Goal: Task Accomplishment & Management: Use online tool/utility

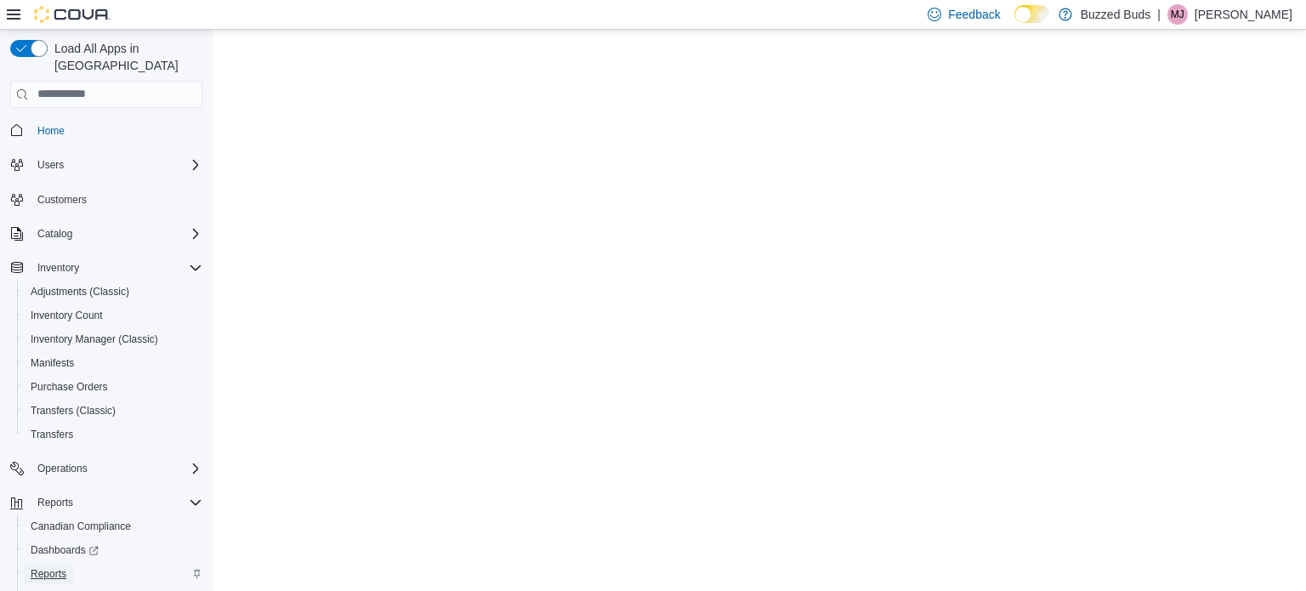
click at [65, 567] on span "Reports" at bounding box center [49, 574] width 36 height 14
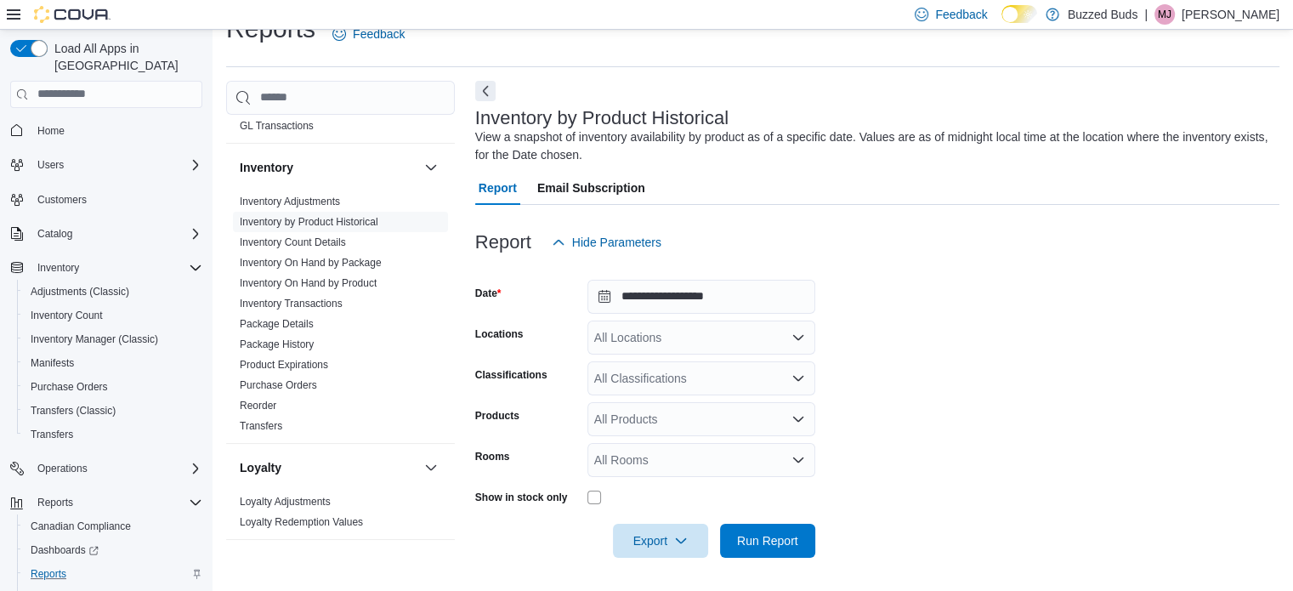
scroll to position [644, 0]
click at [288, 296] on link "Inventory Transactions" at bounding box center [291, 302] width 103 height 12
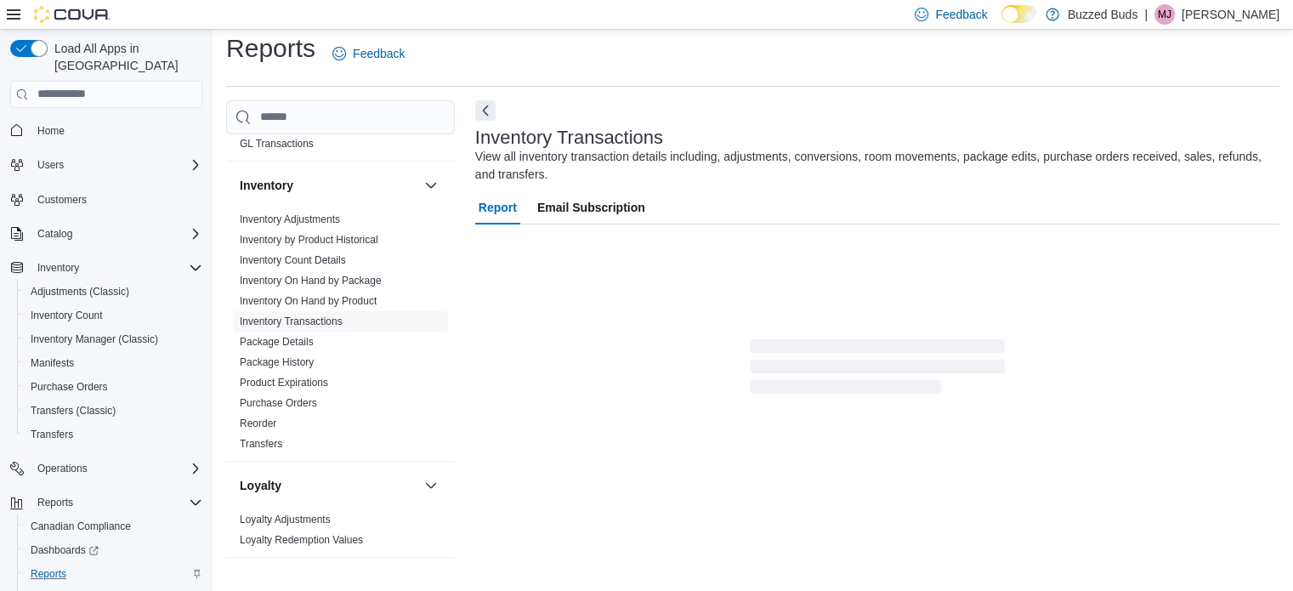
scroll to position [11, 0]
click at [17, 16] on icon at bounding box center [14, 15] width 14 height 14
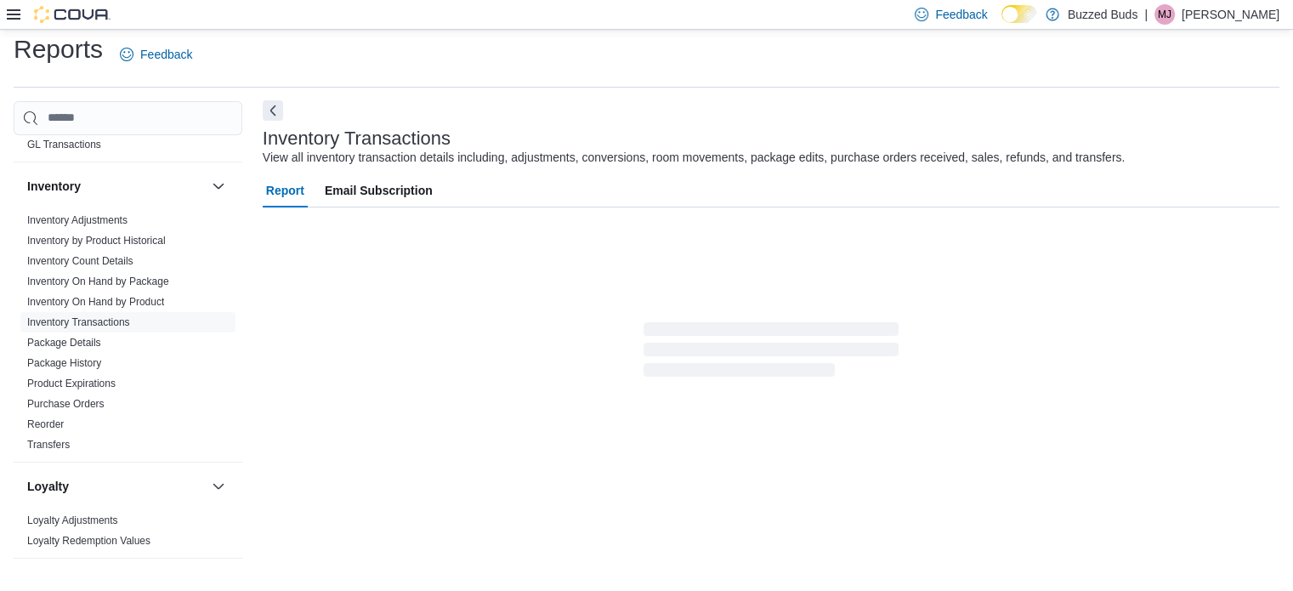
click at [278, 108] on button "Next" at bounding box center [273, 110] width 20 height 20
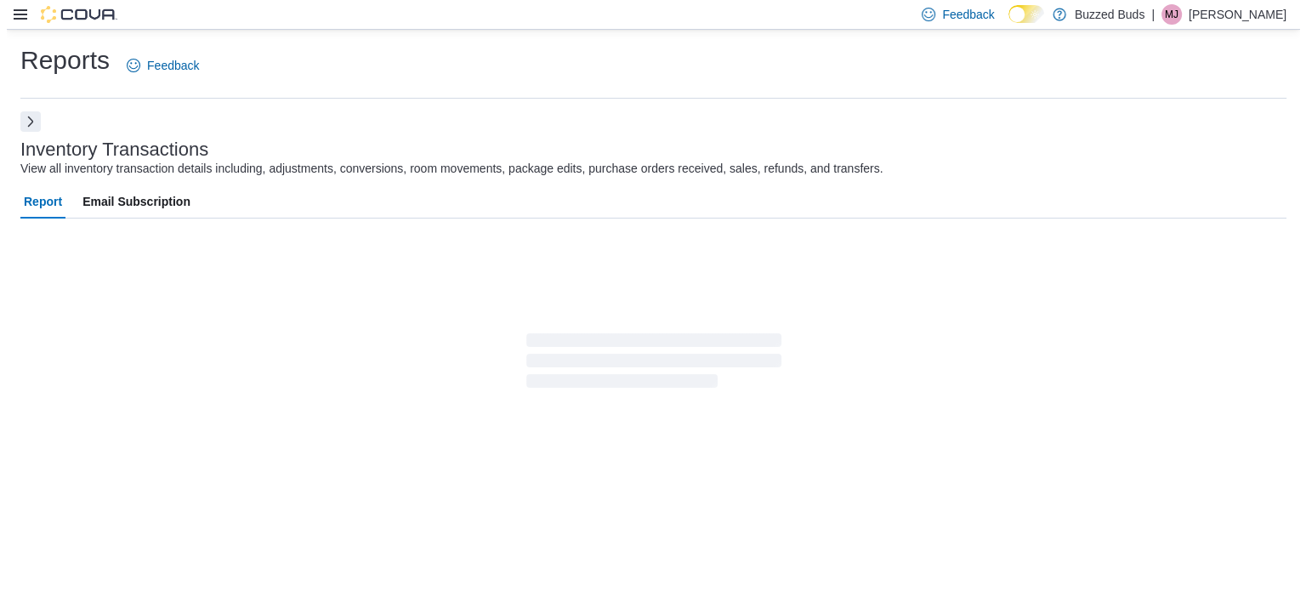
scroll to position [0, 0]
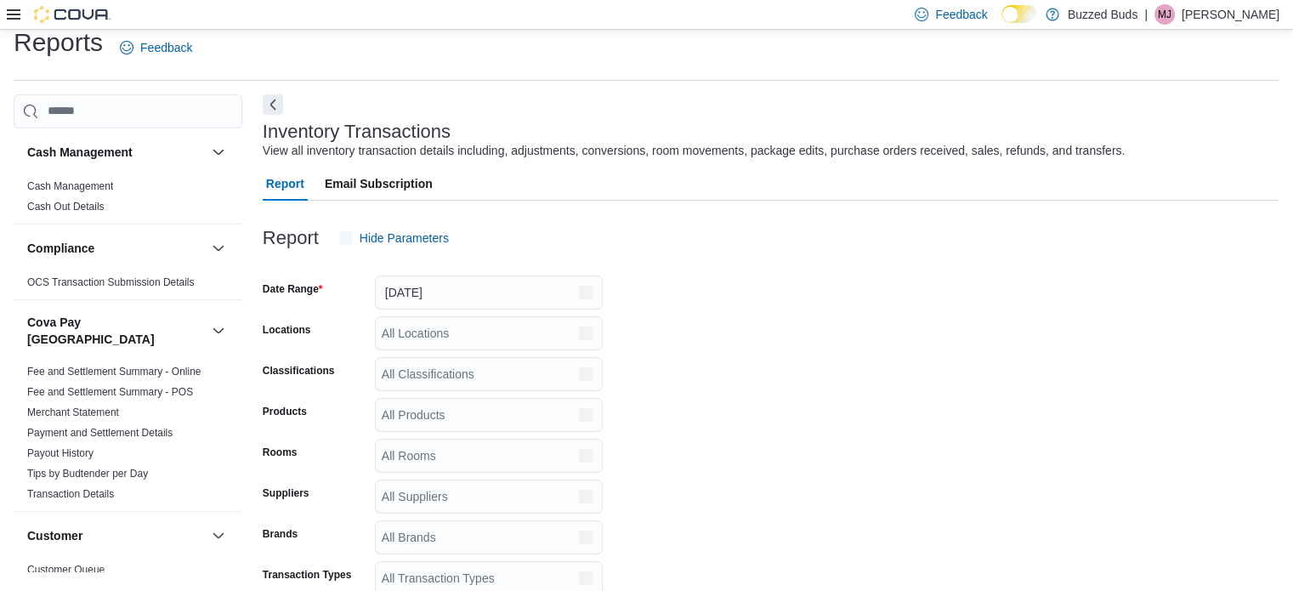
scroll to position [39, 0]
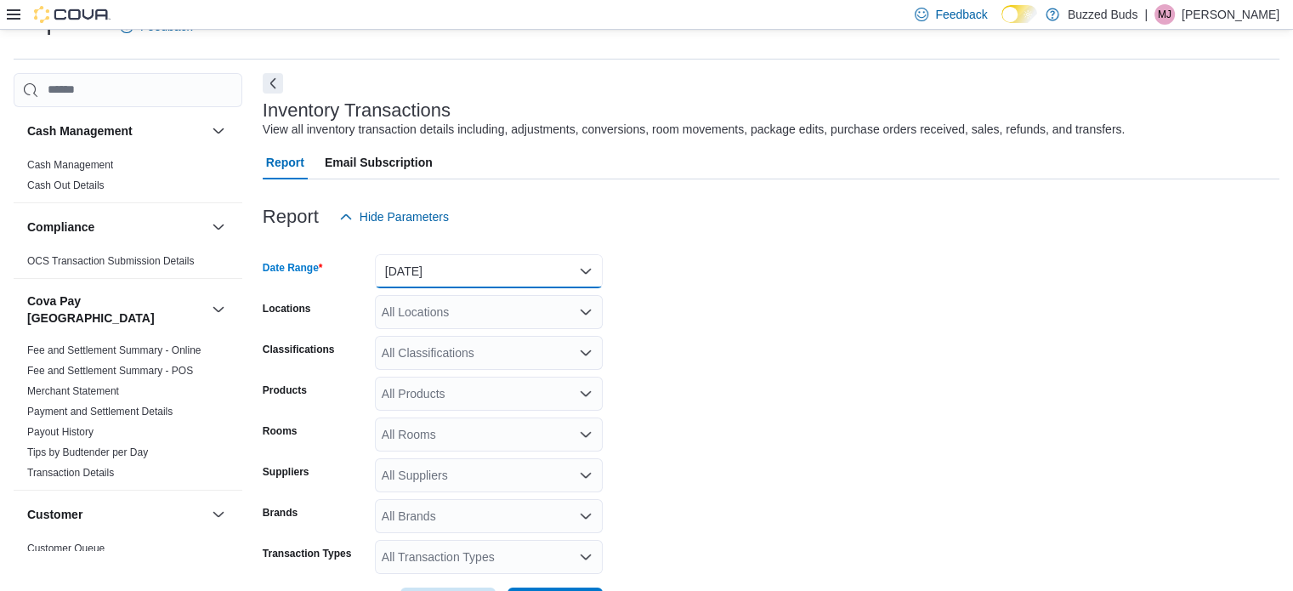
click at [457, 276] on button "[DATE]" at bounding box center [489, 271] width 228 height 34
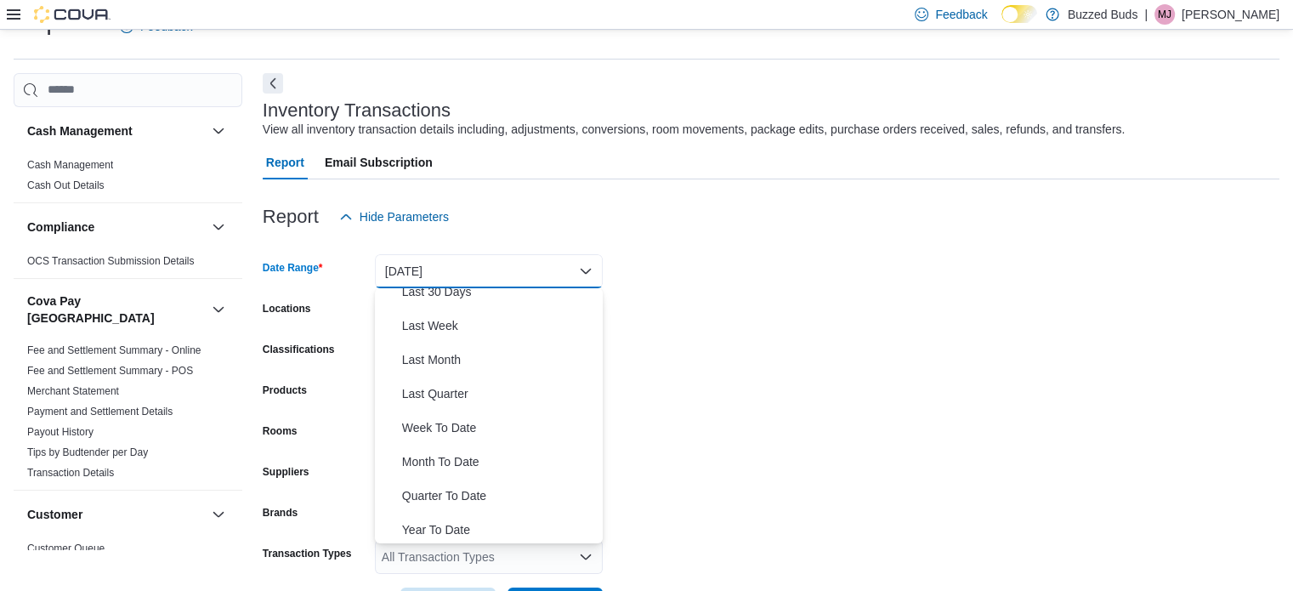
scroll to position [255, 0]
click at [441, 456] on span "Month To Date" at bounding box center [499, 458] width 194 height 20
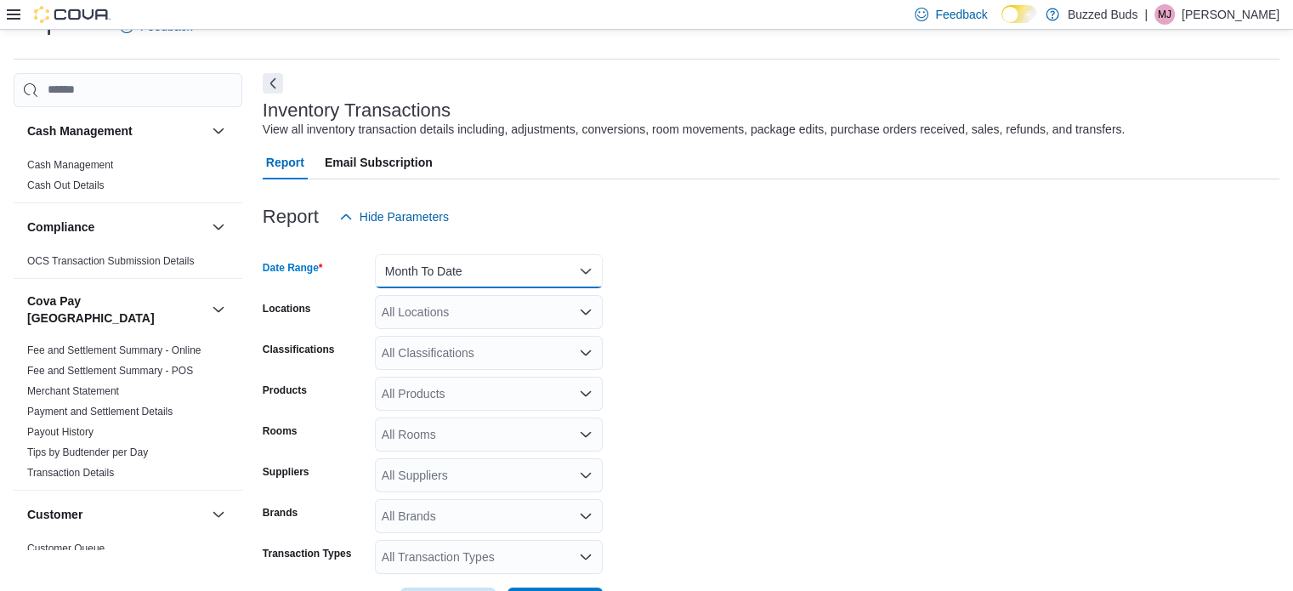
scroll to position [103, 0]
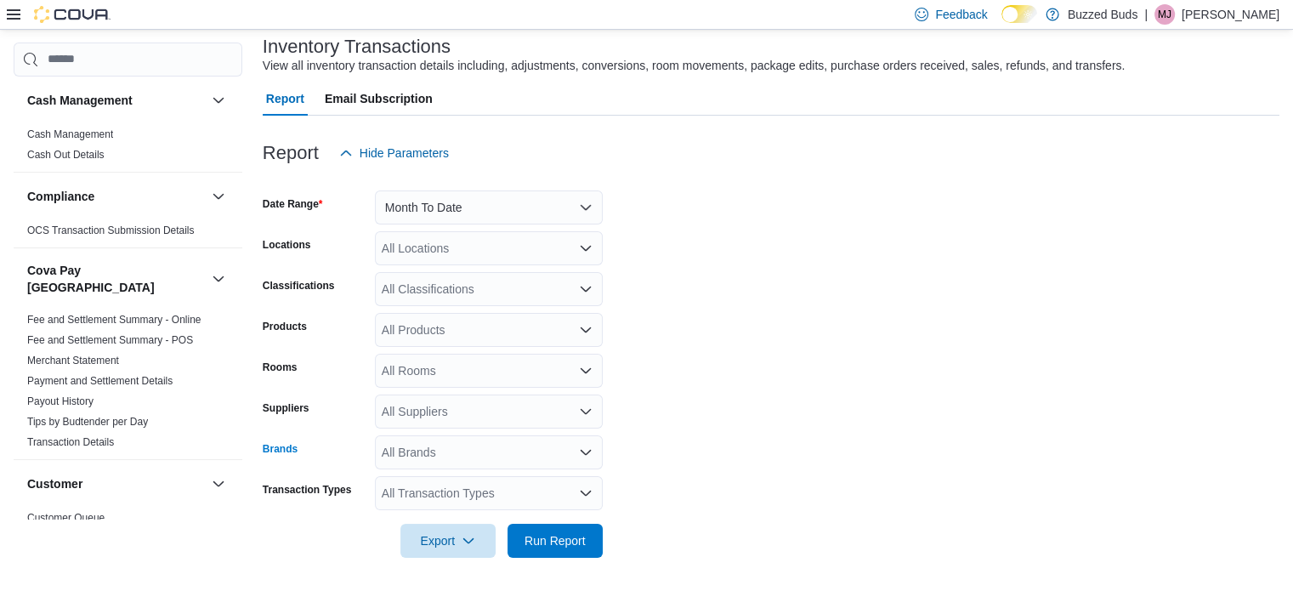
click at [440, 451] on div "All Brands" at bounding box center [489, 452] width 228 height 34
click at [804, 323] on form "Date Range Month To Date Locations All Locations Classifications All Classifica…" at bounding box center [771, 364] width 1017 height 388
click at [513, 326] on div "All Products" at bounding box center [489, 330] width 228 height 34
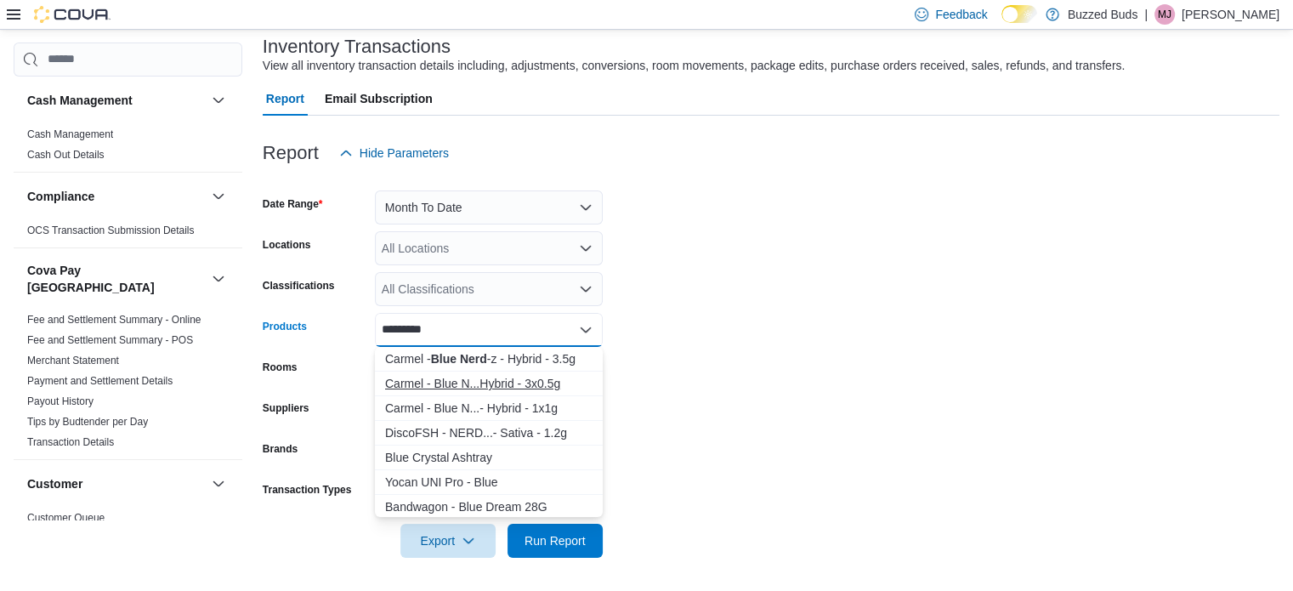
type input "*********"
click at [510, 375] on div "Carmel - Blue N...Hybrid - 3x0.5g" at bounding box center [488, 383] width 207 height 17
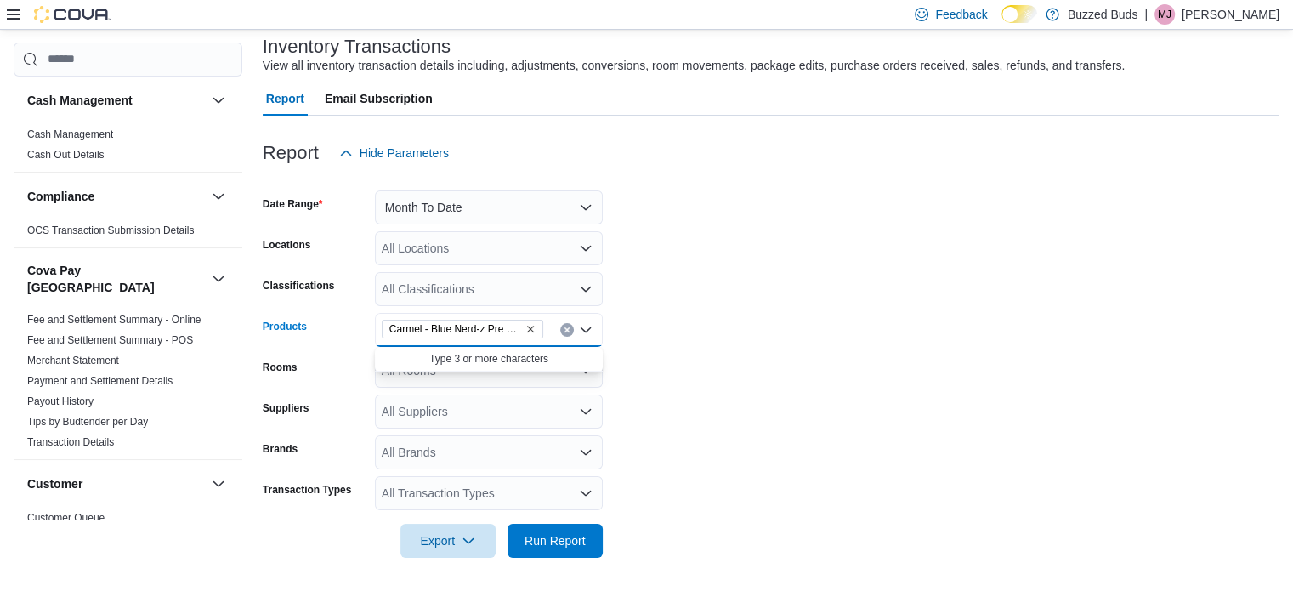
click at [18, 10] on icon at bounding box center [14, 14] width 14 height 10
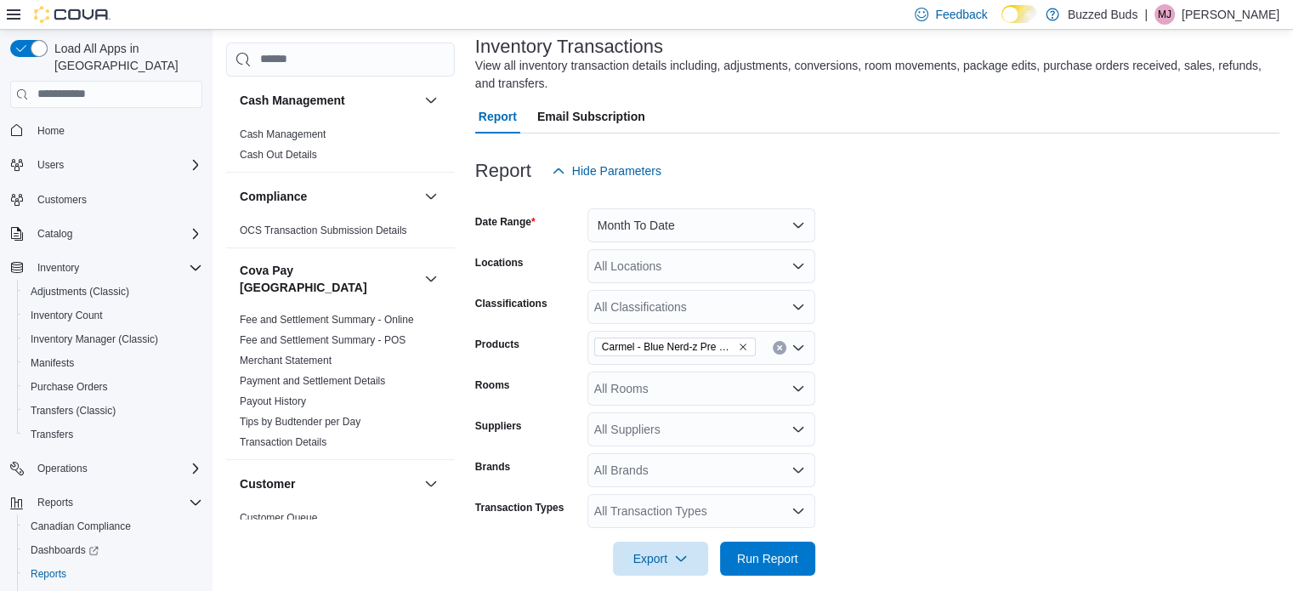
click at [18, 10] on icon at bounding box center [14, 14] width 14 height 10
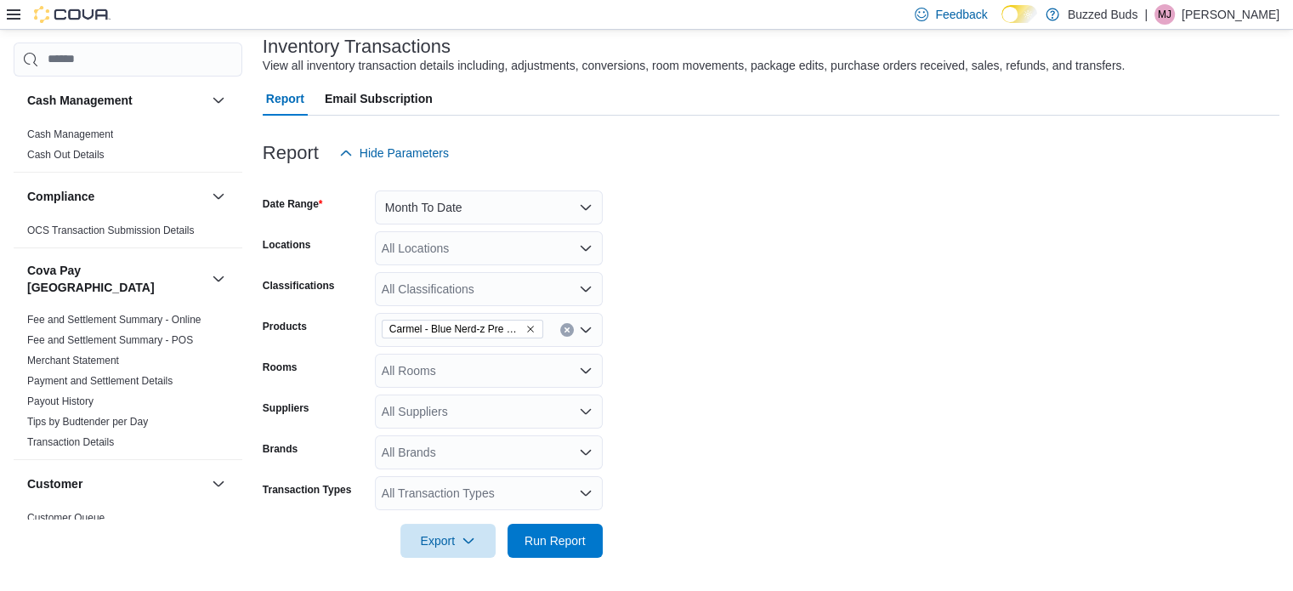
scroll to position [0, 0]
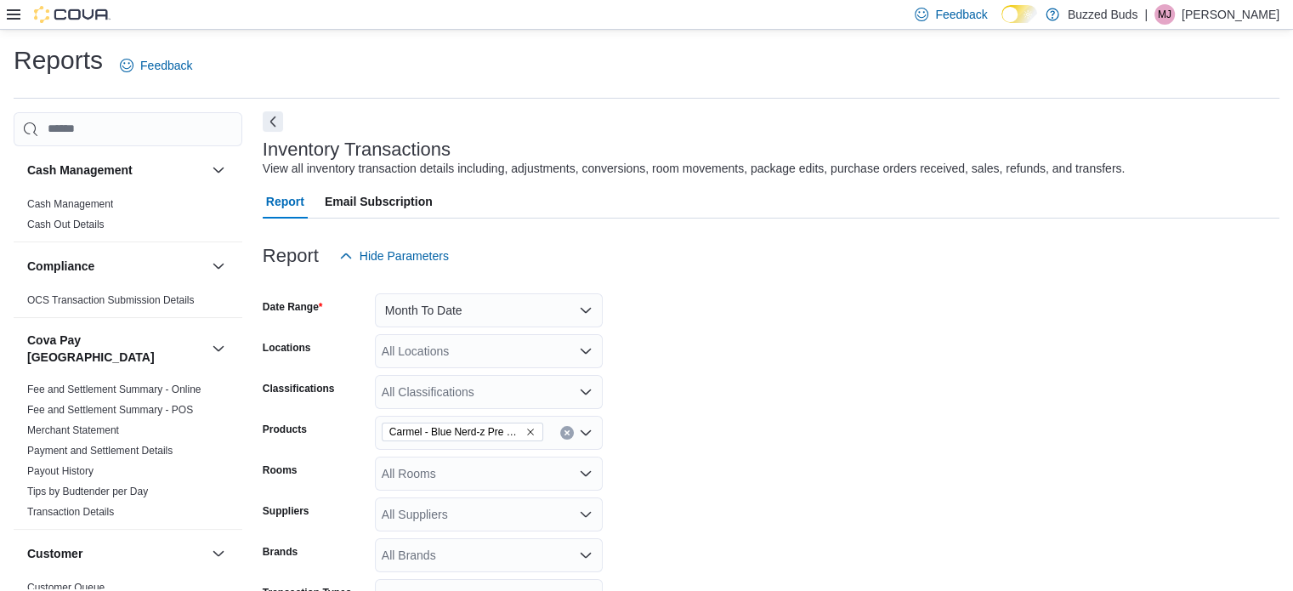
click at [278, 118] on button "Next" at bounding box center [273, 121] width 20 height 20
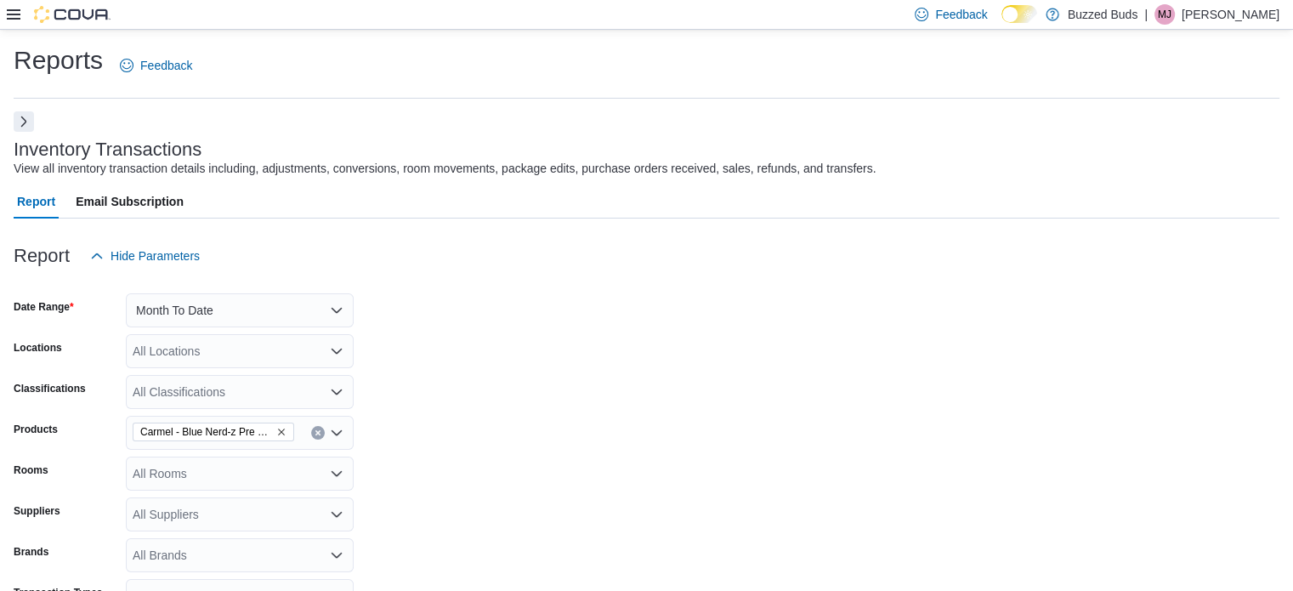
scroll to position [103, 0]
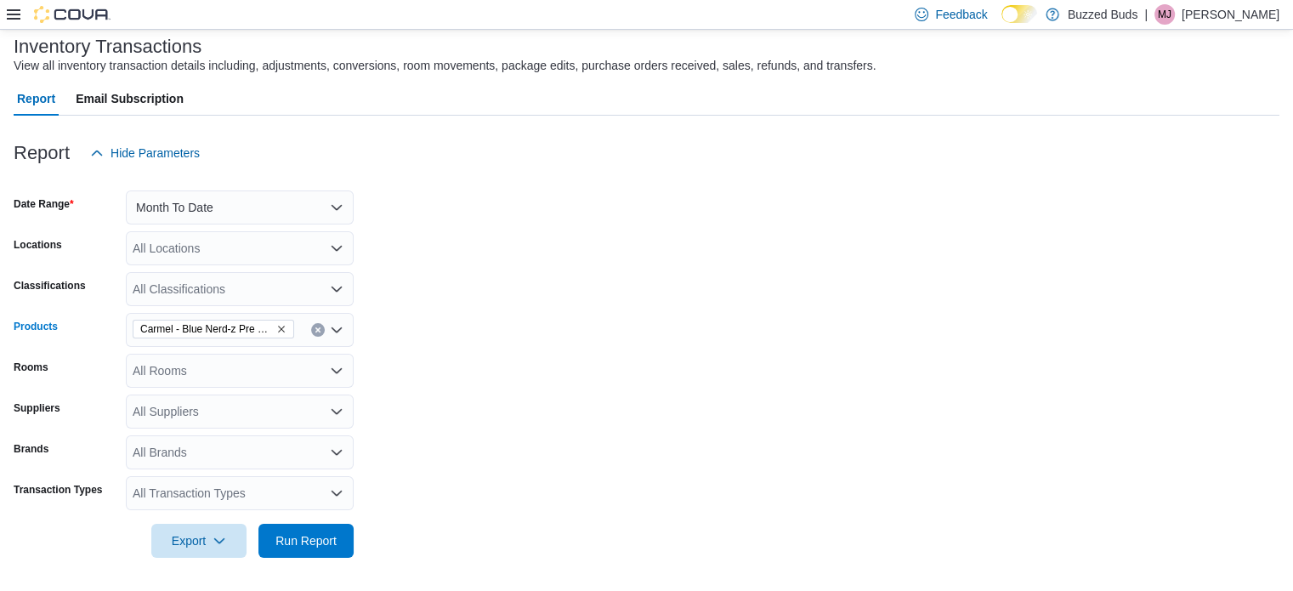
click at [296, 334] on div "Carmel - Blue Nerd-z Pre Roll - Hybrid - 3x0.5g" at bounding box center [240, 330] width 228 height 34
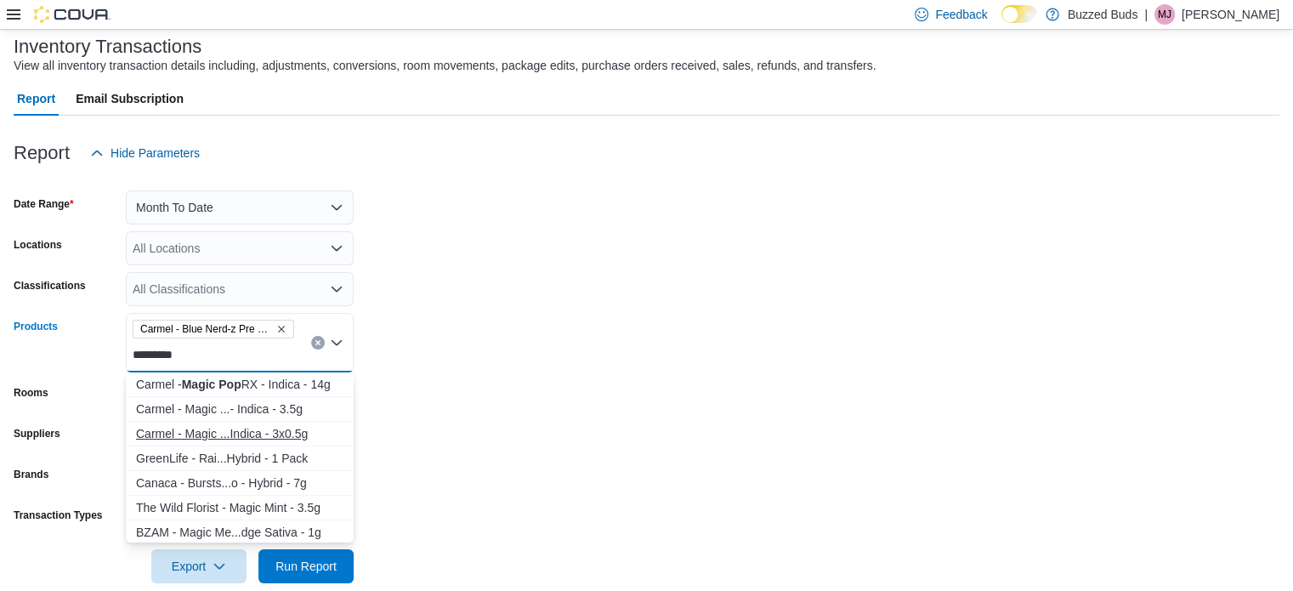
type input "*********"
click at [275, 430] on div "Carmel - Magic ...Indica - 3x0.5g" at bounding box center [239, 433] width 207 height 17
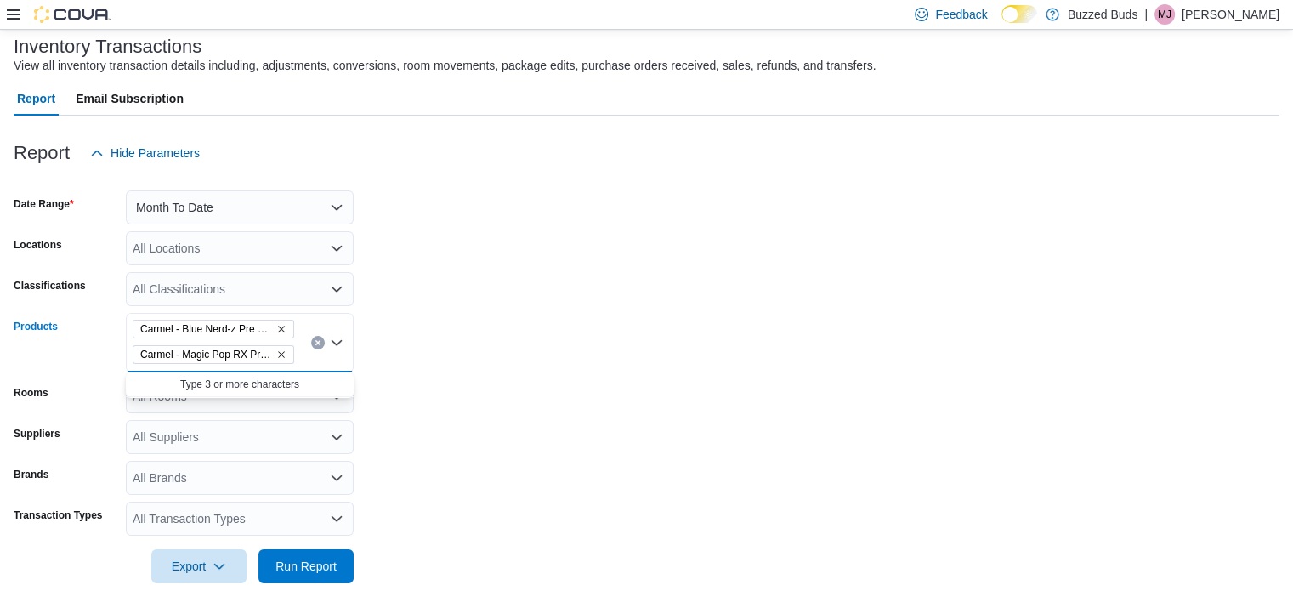
click at [391, 431] on form "Date Range Month To Date Locations All Locations Classifications All Classifica…" at bounding box center [647, 376] width 1266 height 413
click at [302, 574] on span "Run Report" at bounding box center [306, 565] width 75 height 34
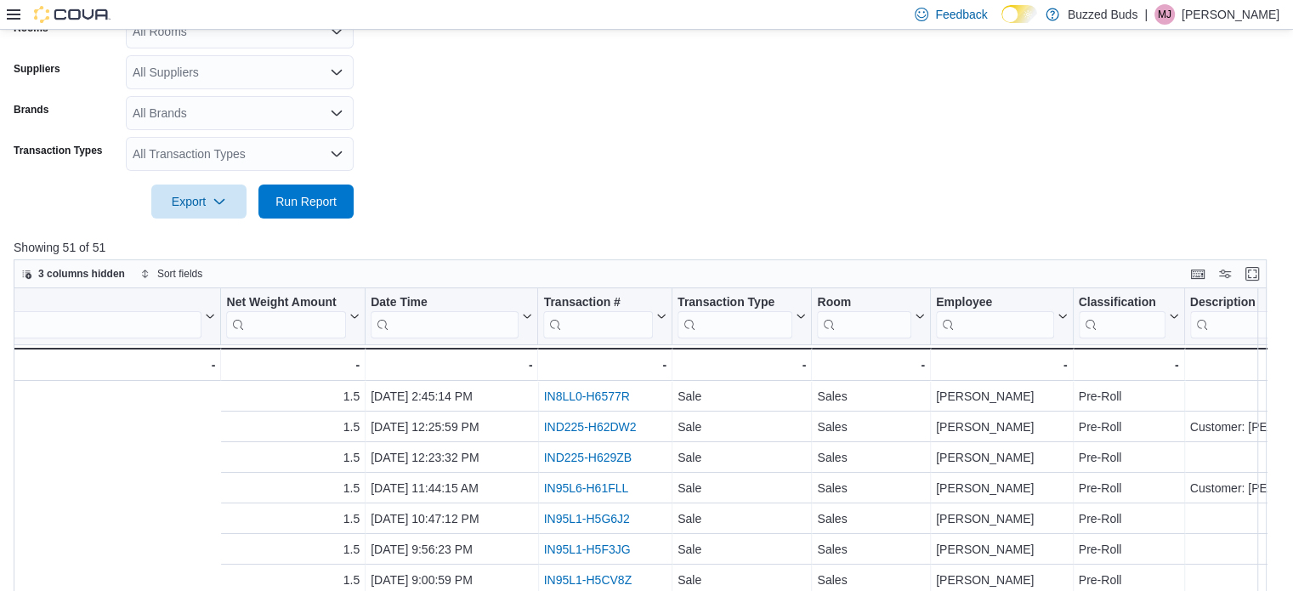
scroll to position [0, 1035]
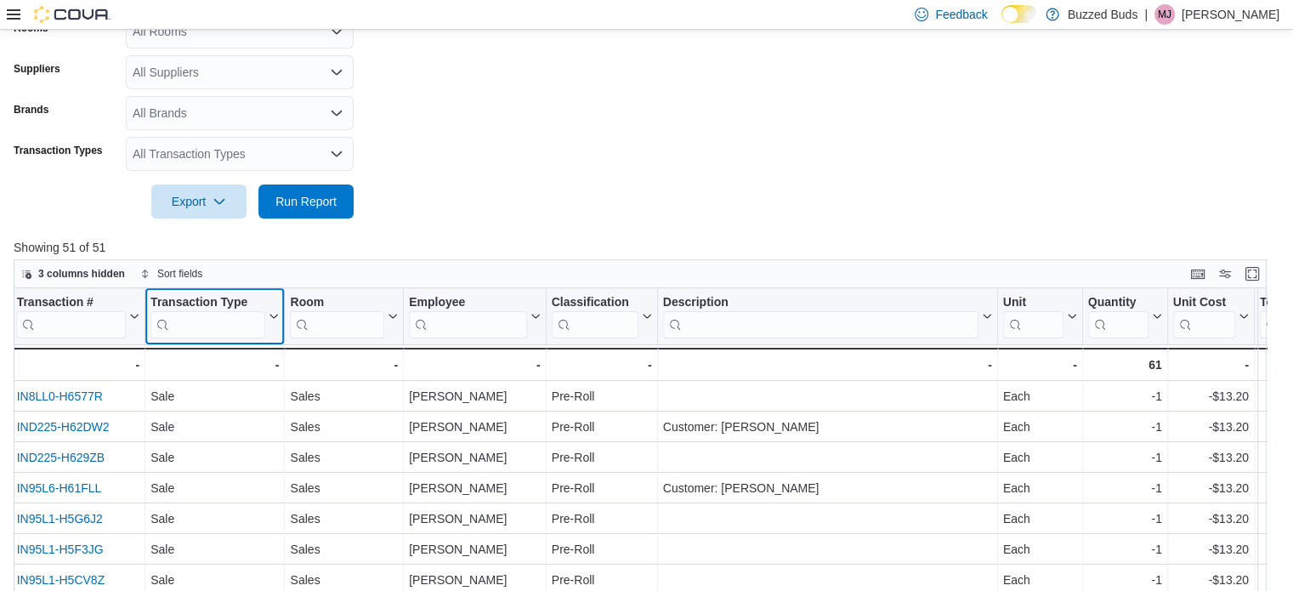
click at [201, 331] on input "search" at bounding box center [207, 323] width 115 height 27
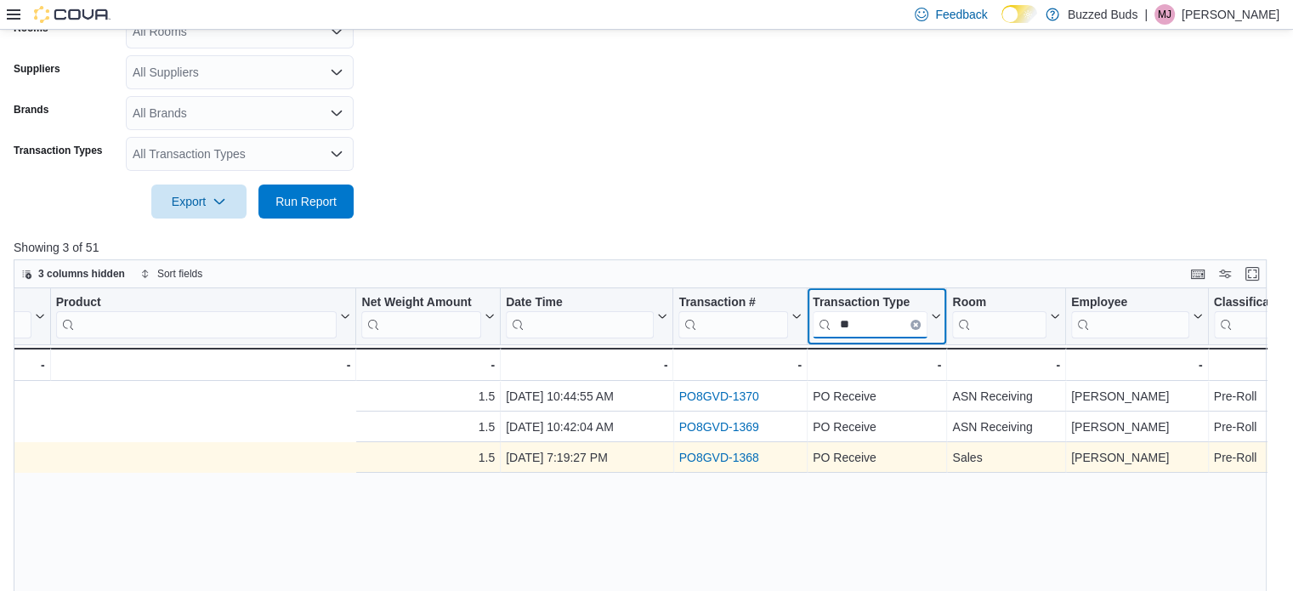
scroll to position [0, 1040]
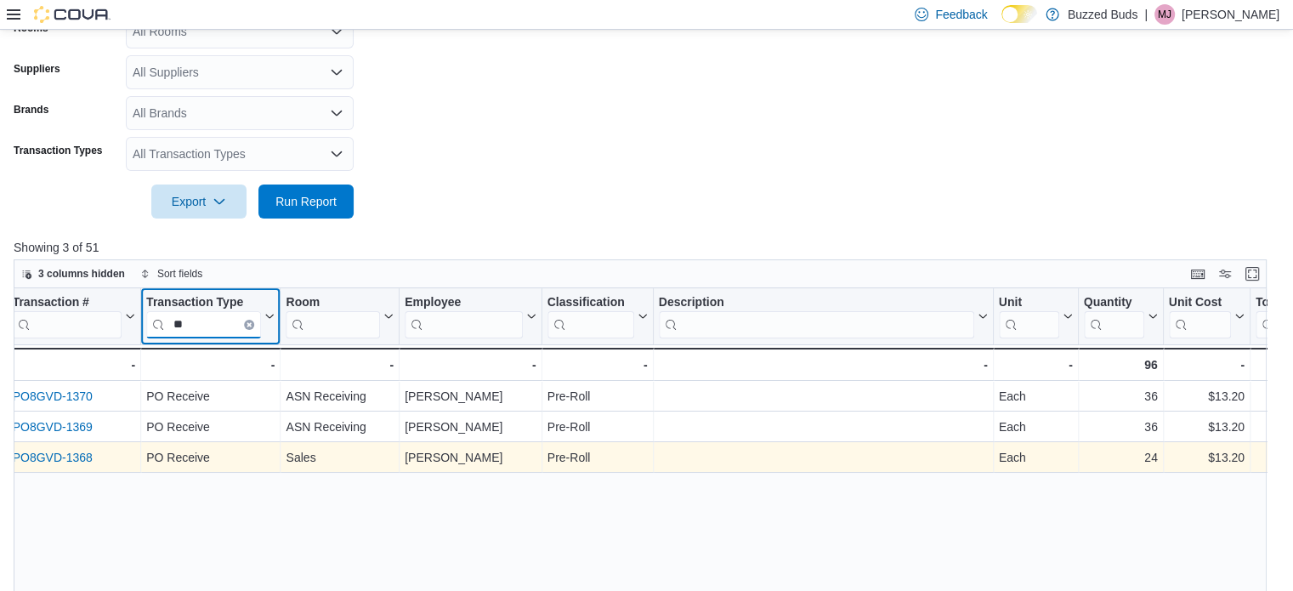
type input "**"
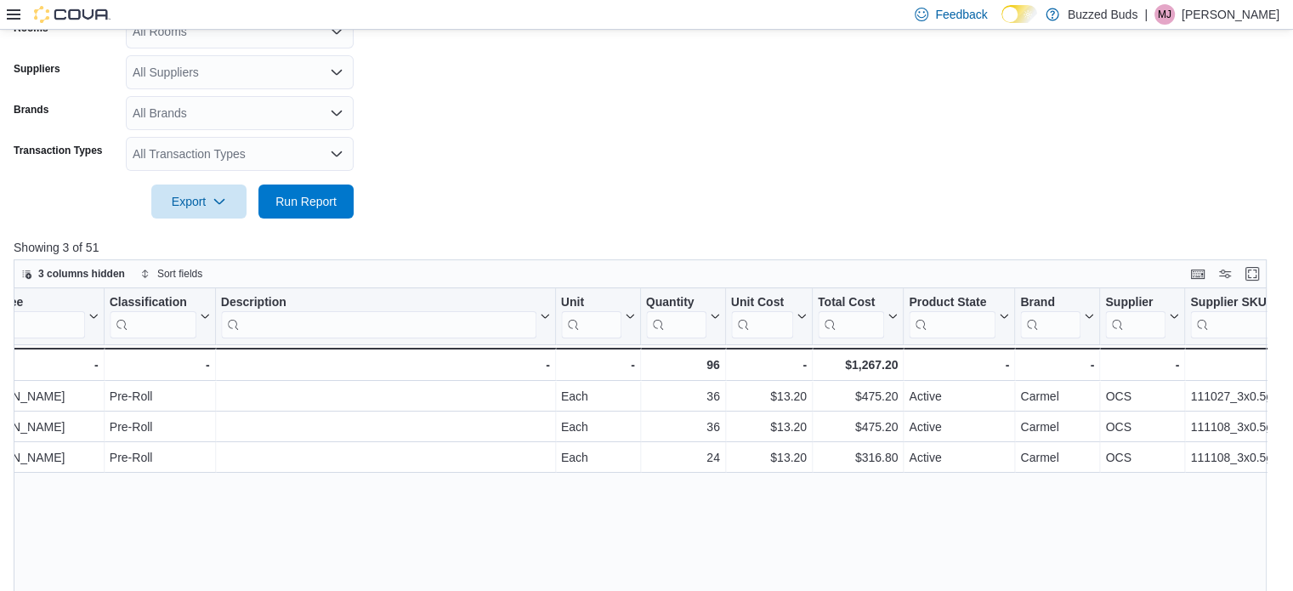
scroll to position [0, 1501]
